Goal: Use online tool/utility: Use online tool/utility

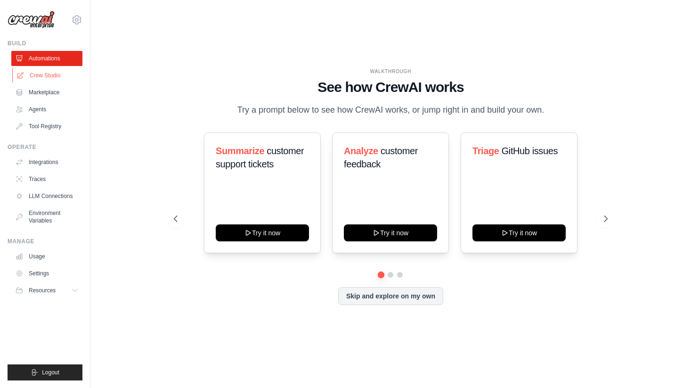
click at [51, 80] on link "Crew Studio" at bounding box center [47, 75] width 71 height 15
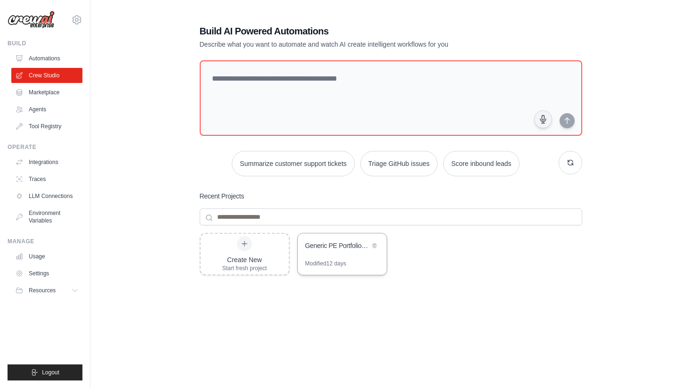
click at [338, 247] on div "Generic PE Portfolio Scraper & AI Readiness Analyzer" at bounding box center [337, 245] width 65 height 9
click at [246, 249] on div at bounding box center [244, 243] width 15 height 15
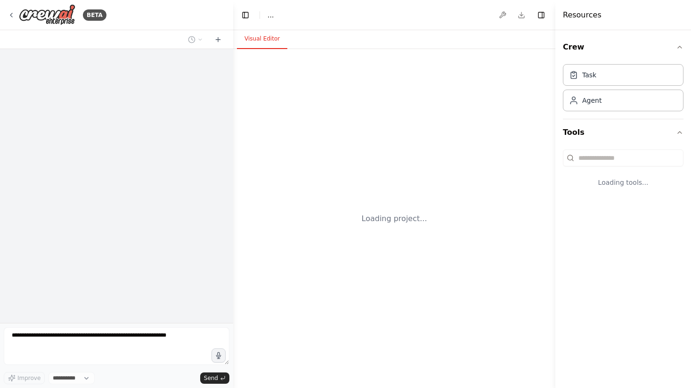
select select "****"
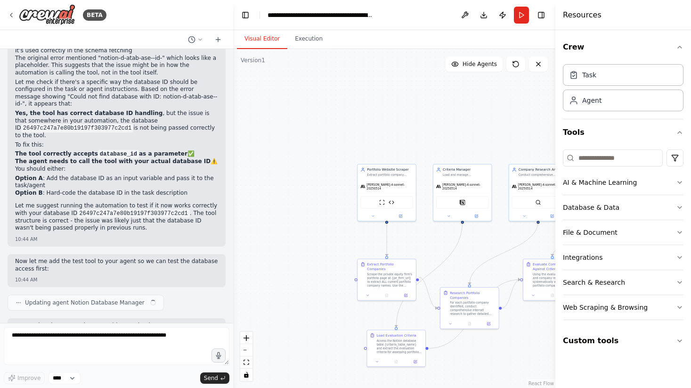
scroll to position [17539, 0]
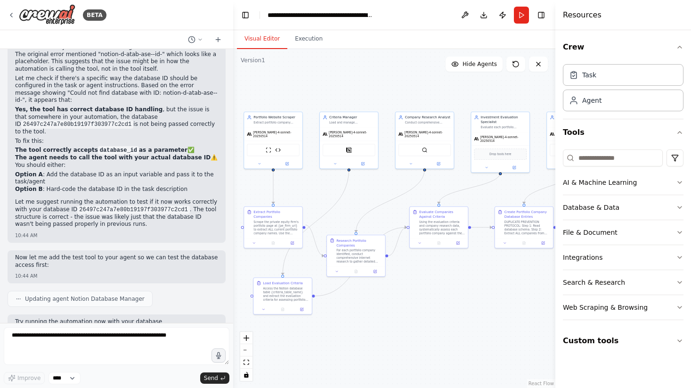
drag, startPoint x: 476, startPoint y: 239, endPoint x: 363, endPoint y: 191, distance: 123.4
click at [363, 191] on div ".deletable-edge-delete-btn { width: 20px; height: 20px; border: 0px solid #ffff…" at bounding box center [394, 218] width 322 height 339
click at [10, 15] on icon at bounding box center [11, 15] width 2 height 4
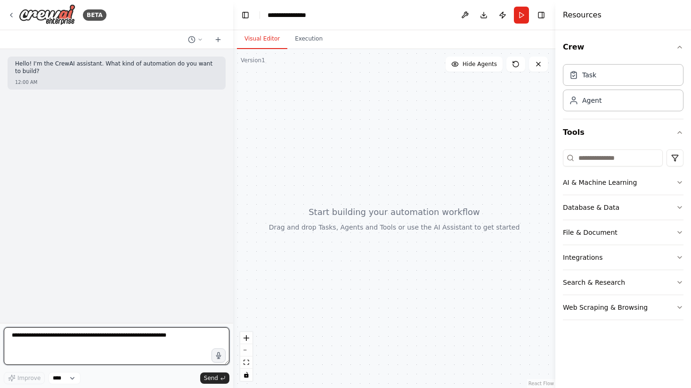
click at [98, 344] on textarea at bounding box center [117, 346] width 226 height 38
paste textarea "**********"
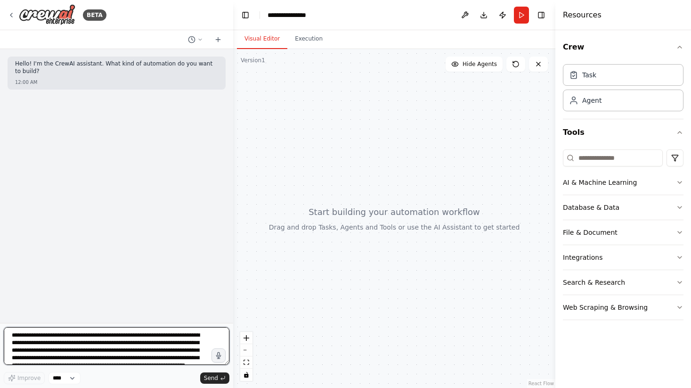
scroll to position [12, 0]
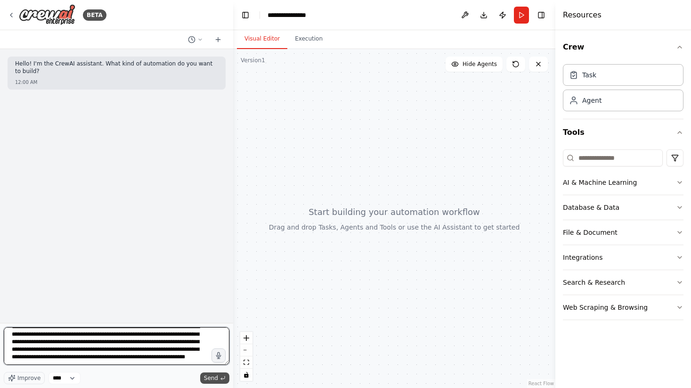
type textarea "**********"
click at [217, 377] on span "Send" at bounding box center [211, 378] width 14 height 8
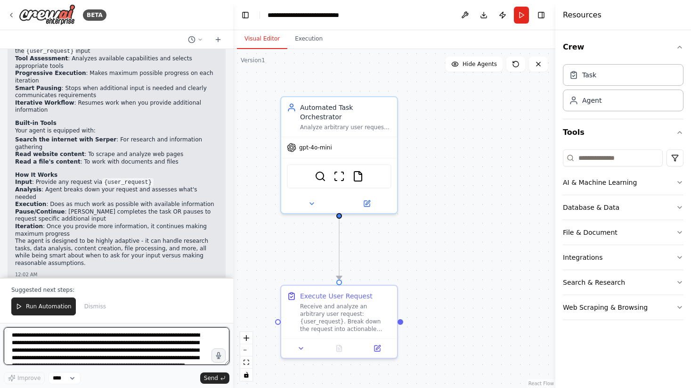
scroll to position [906, 0]
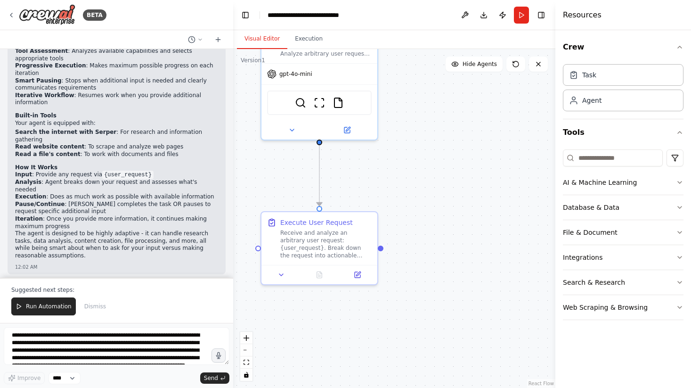
drag, startPoint x: 452, startPoint y: 225, endPoint x: 403, endPoint y: 140, distance: 97.7
click at [404, 141] on div ".deletable-edge-delete-btn { width: 20px; height: 20px; border: 0px solid #ffff…" at bounding box center [394, 218] width 322 height 339
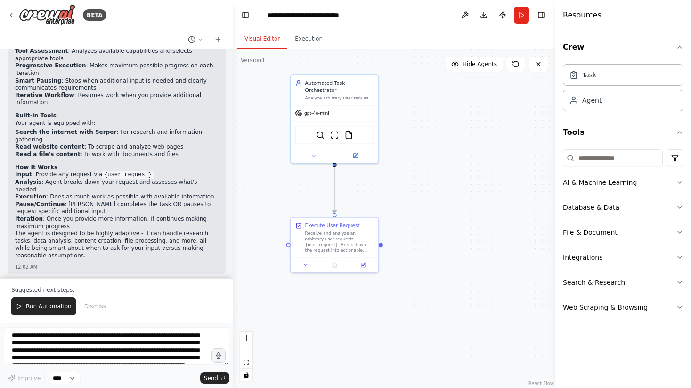
drag, startPoint x: 402, startPoint y: 143, endPoint x: 422, endPoint y: 181, distance: 43.2
click at [422, 181] on div ".deletable-edge-delete-btn { width: 20px; height: 20px; border: 0px solid #ffff…" at bounding box center [394, 218] width 322 height 339
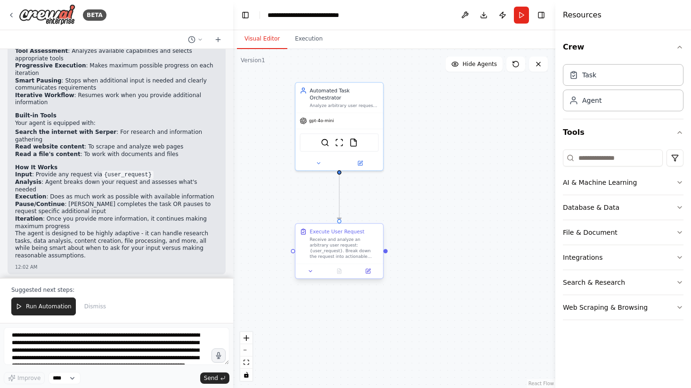
click at [343, 245] on div "Receive and analyze an arbitrary user request: {user_request}. Break down the r…" at bounding box center [344, 247] width 69 height 23
click at [308, 273] on icon at bounding box center [310, 271] width 6 height 6
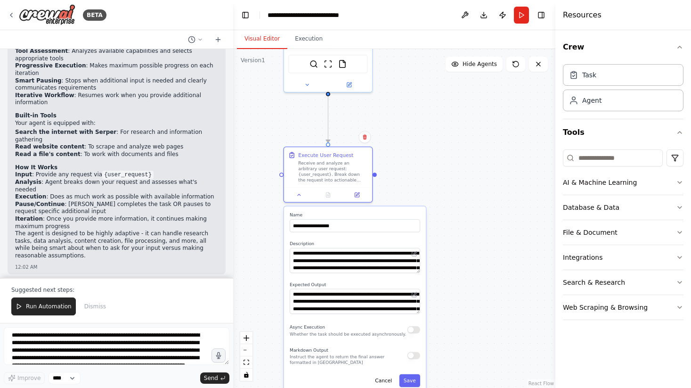
drag, startPoint x: 463, startPoint y: 322, endPoint x: 446, endPoint y: 230, distance: 93.5
click at [446, 232] on div ".deletable-edge-delete-btn { width: 20px; height: 20px; border: 0px solid #ffff…" at bounding box center [394, 218] width 322 height 339
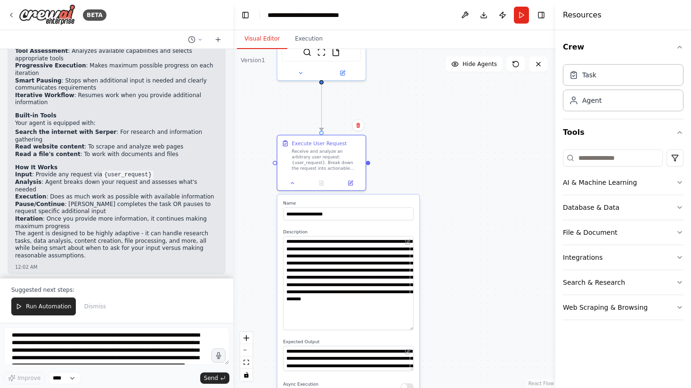
drag, startPoint x: 410, startPoint y: 259, endPoint x: 415, endPoint y: 328, distance: 68.5
click at [415, 328] on div "**********" at bounding box center [348, 321] width 142 height 255
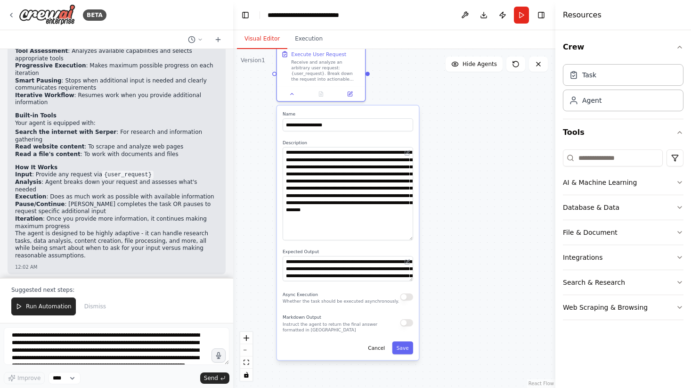
drag, startPoint x: 447, startPoint y: 290, endPoint x: 444, endPoint y: 199, distance: 91.4
click at [444, 199] on div ".deletable-edge-delete-btn { width: 20px; height: 20px; border: 0px solid #ffff…" at bounding box center [394, 218] width 322 height 339
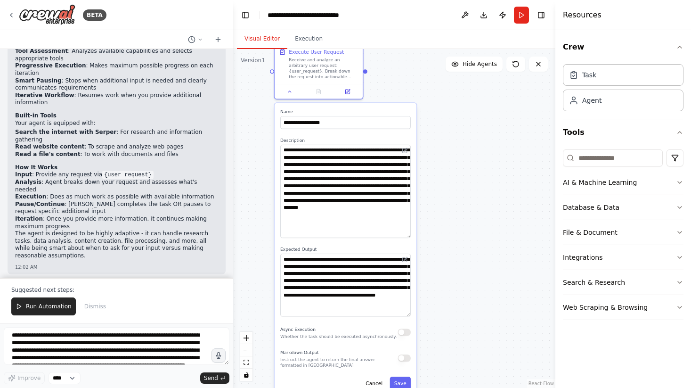
drag, startPoint x: 407, startPoint y: 276, endPoint x: 420, endPoint y: 314, distance: 39.6
click at [420, 314] on div ".deletable-edge-delete-btn { width: 20px; height: 20px; border: 0px solid #ffff…" at bounding box center [394, 218] width 322 height 339
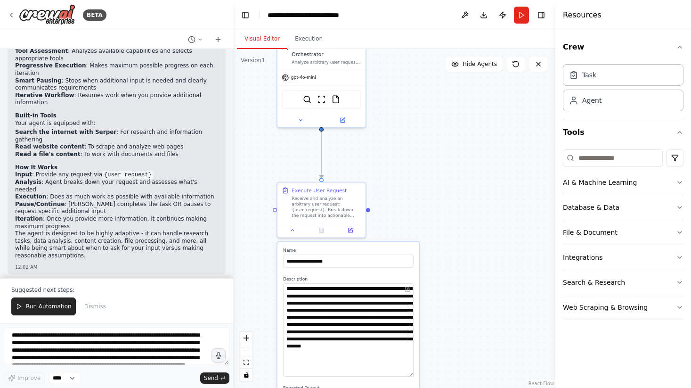
drag, startPoint x: 445, startPoint y: 165, endPoint x: 452, endPoint y: 301, distance: 136.3
click at [452, 301] on div ".deletable-edge-delete-btn { width: 20px; height: 20px; border: 0px solid #ffff…" at bounding box center [394, 218] width 322 height 339
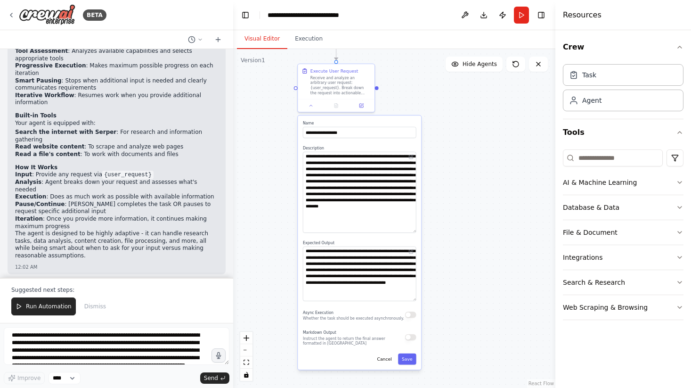
drag, startPoint x: 453, startPoint y: 284, endPoint x: 446, endPoint y: 152, distance: 132.5
click at [446, 152] on div ".deletable-edge-delete-btn { width: 20px; height: 20px; border: 0px solid #ffff…" at bounding box center [394, 218] width 322 height 339
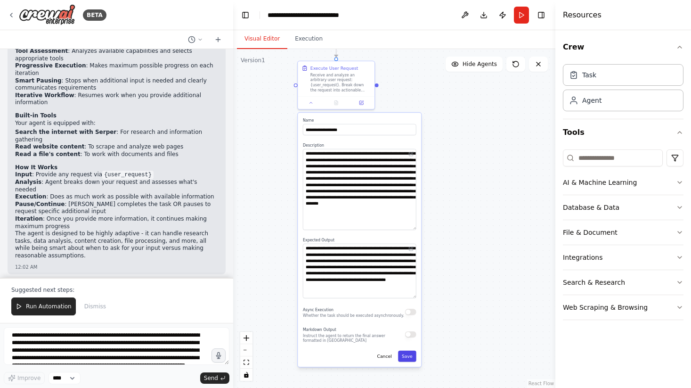
click at [408, 356] on button "Save" at bounding box center [407, 355] width 18 height 11
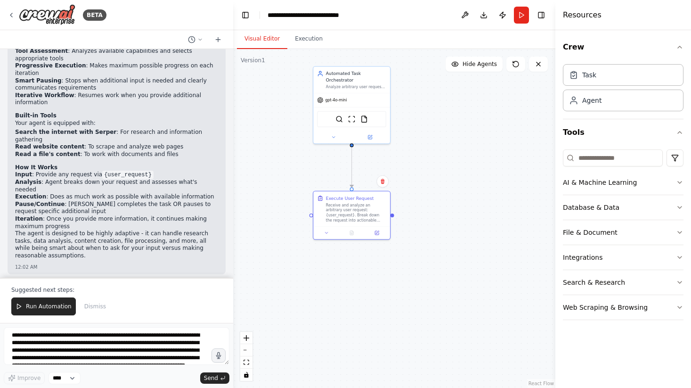
drag, startPoint x: 427, startPoint y: 98, endPoint x: 442, endPoint y: 227, distance: 130.4
click at [442, 227] on div ".deletable-edge-delete-btn { width: 20px; height: 20px; border: 0px solid #ffff…" at bounding box center [394, 218] width 322 height 339
click at [630, 260] on button "Integrations" at bounding box center [623, 257] width 121 height 24
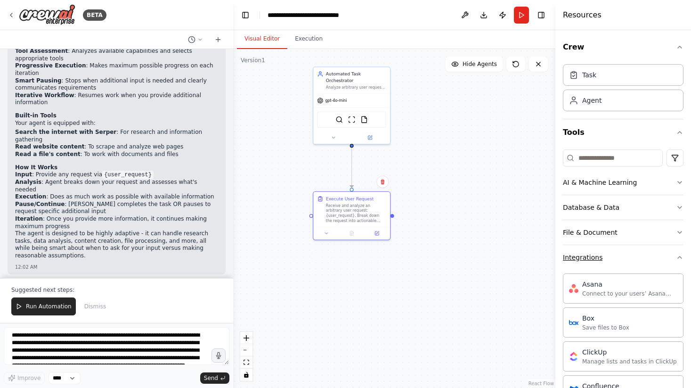
click at [624, 258] on button "Integrations" at bounding box center [623, 257] width 121 height 24
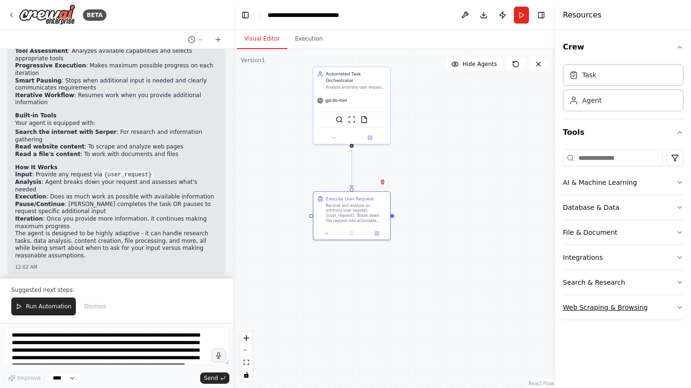
click at [631, 303] on div "Web Scraping & Browsing" at bounding box center [605, 306] width 85 height 9
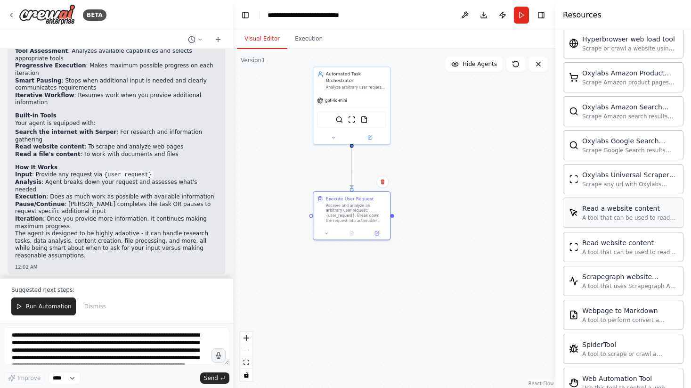
scroll to position [463, 0]
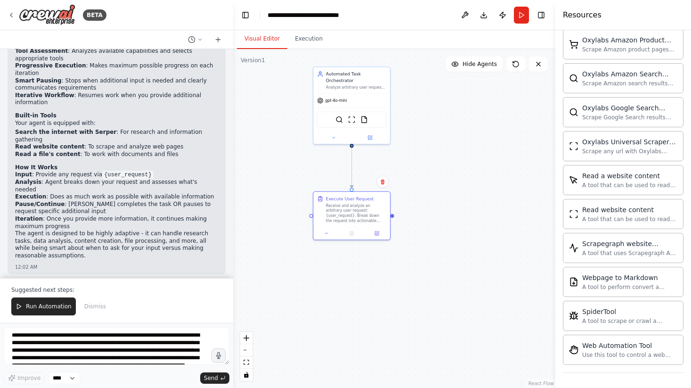
click at [439, 174] on div ".deletable-edge-delete-btn { width: 20px; height: 20px; border: 0px solid #ffff…" at bounding box center [394, 218] width 322 height 339
click at [327, 233] on icon at bounding box center [326, 231] width 5 height 5
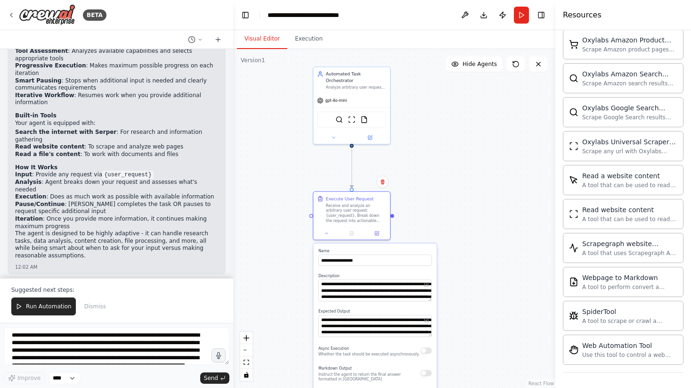
click at [430, 166] on div ".deletable-edge-delete-btn { width: 20px; height: 20px; border: 0px solid #ffff…" at bounding box center [394, 218] width 322 height 339
drag, startPoint x: 436, startPoint y: 154, endPoint x: 449, endPoint y: 189, distance: 37.3
click at [449, 189] on div ".deletable-edge-delete-btn { width: 20px; height: 20px; border: 0px solid #ffff…" at bounding box center [394, 218] width 322 height 339
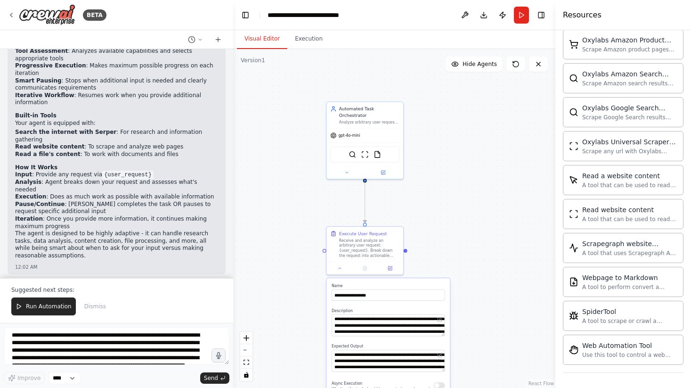
click at [449, 189] on div ".deletable-edge-delete-btn { width: 20px; height: 20px; border: 0px solid #ffff…" at bounding box center [394, 218] width 322 height 339
click at [104, 332] on textarea "**********" at bounding box center [117, 346] width 226 height 38
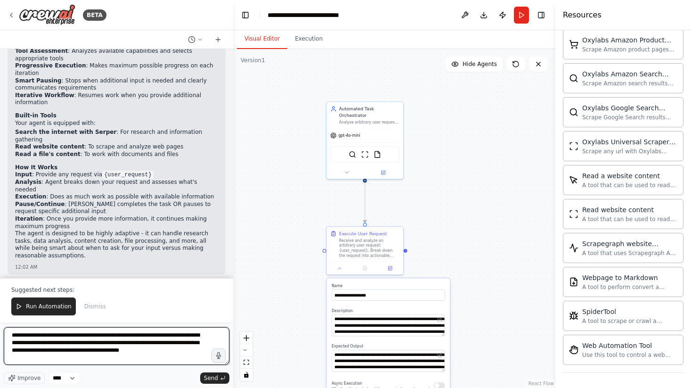
type textarea "**********"
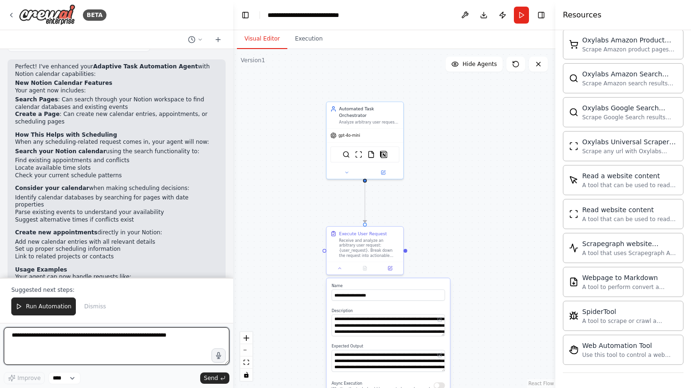
scroll to position [1697, 0]
click at [117, 337] on textarea at bounding box center [117, 346] width 226 height 38
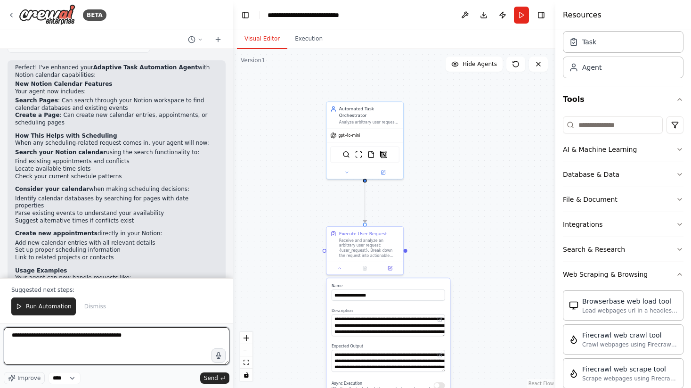
scroll to position [0, 0]
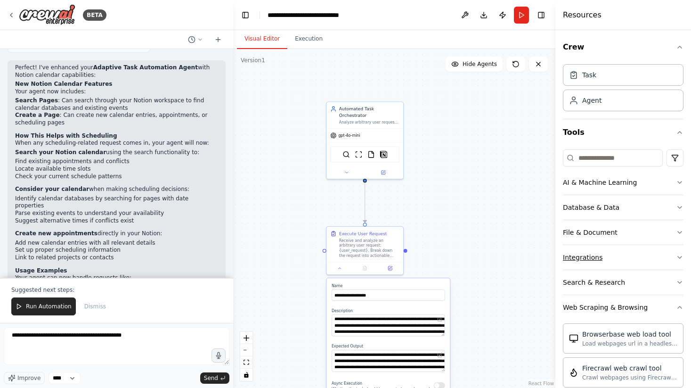
click at [627, 254] on button "Integrations" at bounding box center [623, 257] width 121 height 24
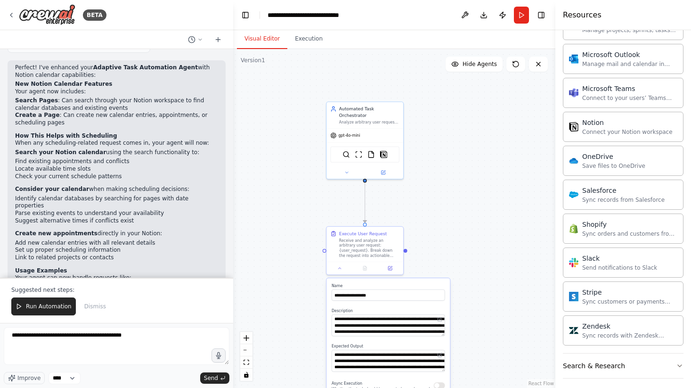
scroll to position [622, 0]
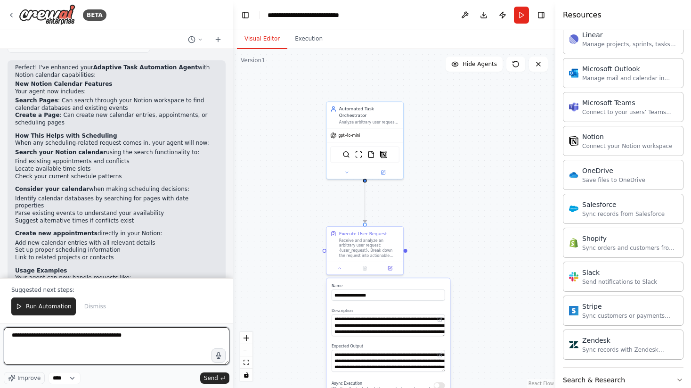
click at [157, 333] on textarea "**********" at bounding box center [117, 346] width 226 height 38
click at [153, 337] on textarea "**********" at bounding box center [117, 346] width 226 height 38
drag, startPoint x: 153, startPoint y: 338, endPoint x: 107, endPoint y: 338, distance: 45.7
click at [107, 338] on textarea "**********" at bounding box center [117, 346] width 226 height 38
type textarea "**********"
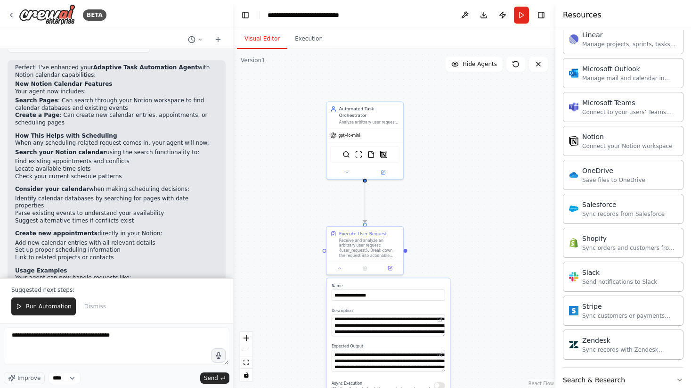
drag, startPoint x: 101, startPoint y: 82, endPoint x: 217, endPoint y: 83, distance: 115.8
click at [217, 149] on p "Search your Notion calendar using the search functionality to:" at bounding box center [116, 153] width 203 height 8
drag, startPoint x: 16, startPoint y: 97, endPoint x: 115, endPoint y: 109, distance: 100.6
click at [115, 158] on ul "Find existing appointments and conflicts Locate available time slots Check your…" at bounding box center [116, 169] width 203 height 22
click at [115, 173] on li "Check your current schedule patterns" at bounding box center [116, 177] width 203 height 8
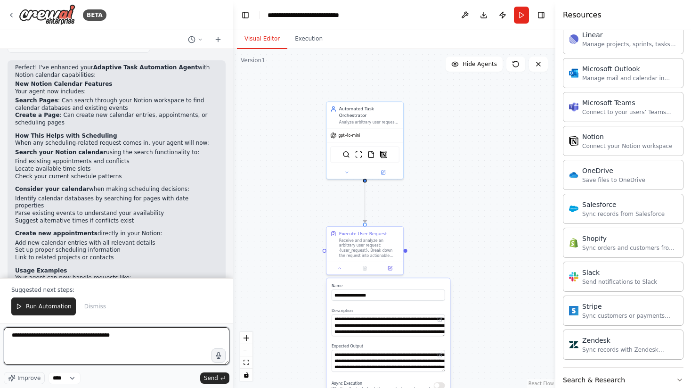
click at [136, 336] on textarea "**********" at bounding box center [117, 346] width 226 height 38
click at [157, 337] on textarea "**********" at bounding box center [117, 346] width 226 height 38
